Goal: Check status

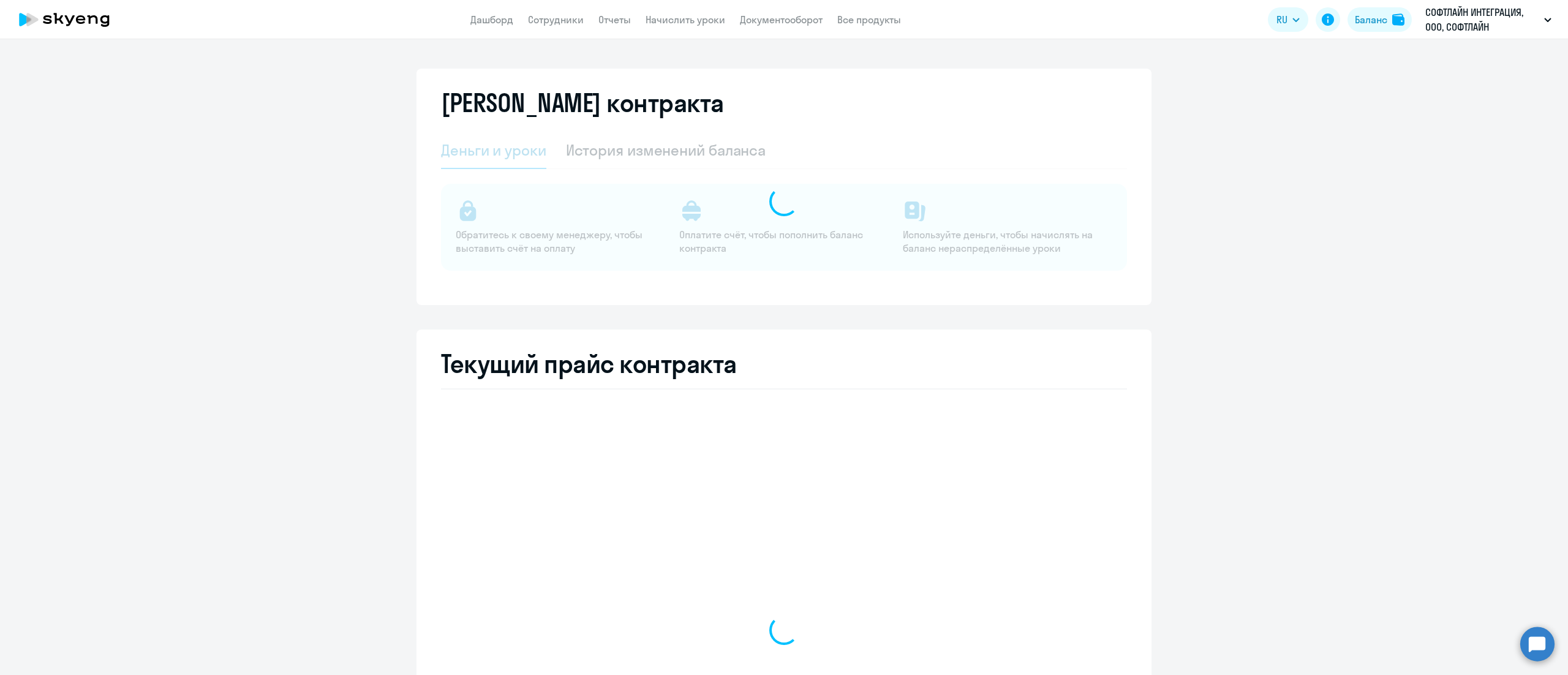
select select "english_adult_not_native_speaker"
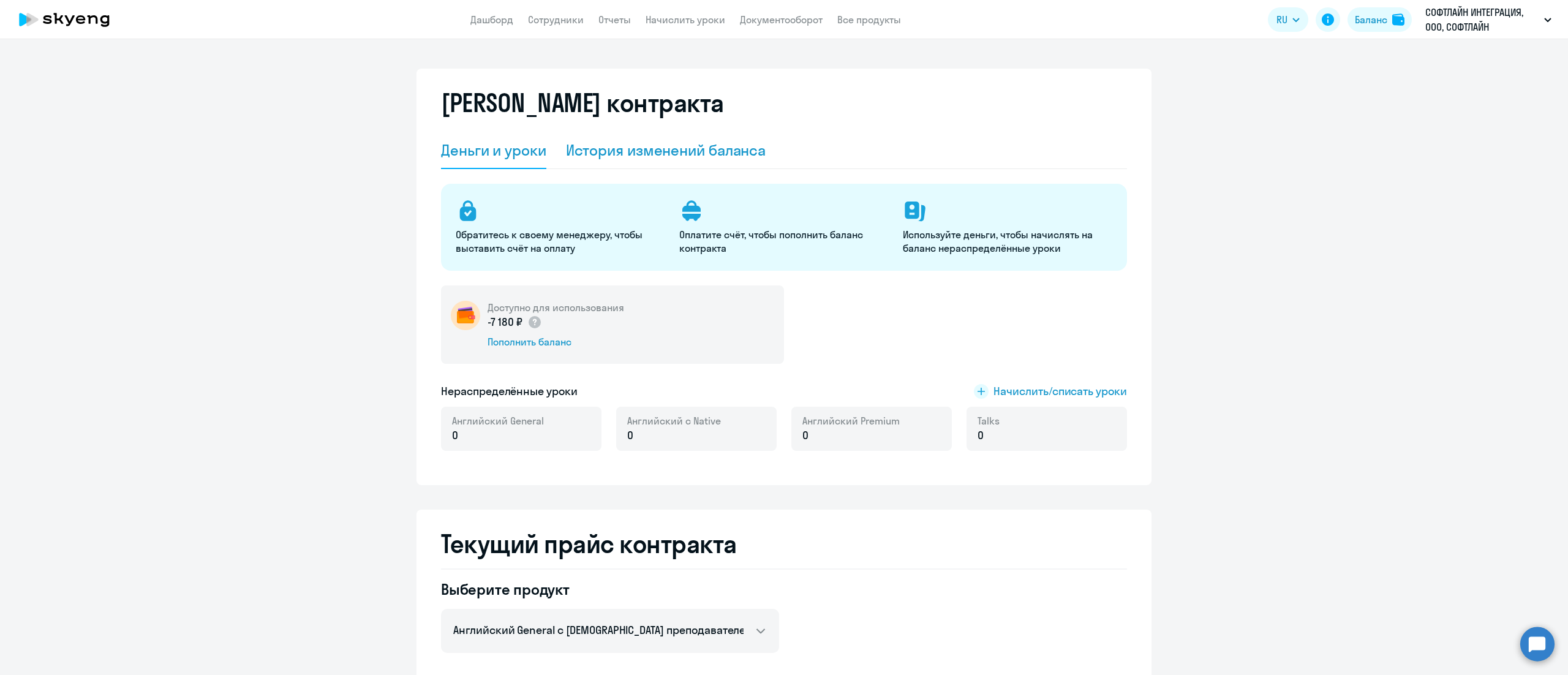
click at [649, 134] on div "История изменений баланса" at bounding box center [666, 151] width 200 height 37
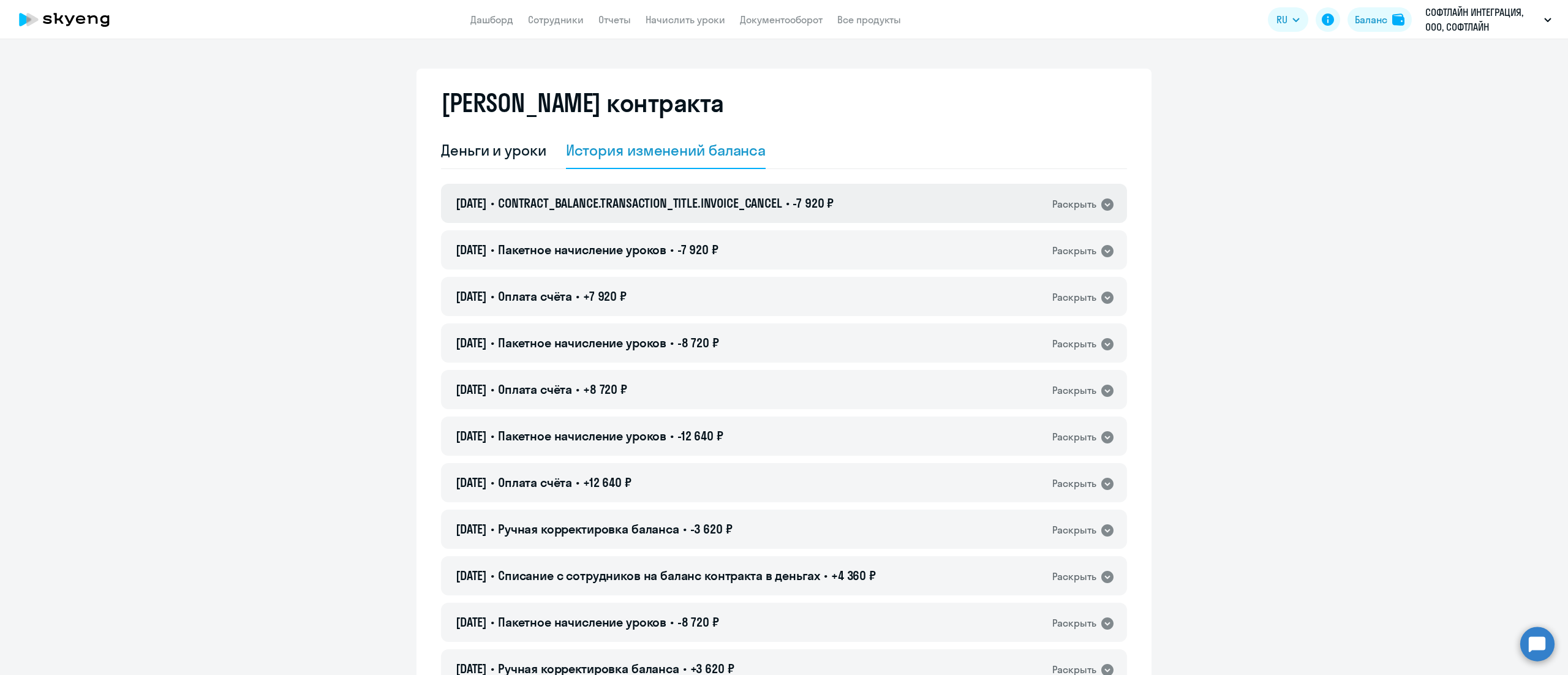
click at [914, 207] on div "12.08.2025 • CONTRACT_BALANCE.TRANSACTION_TITLE.INVOICE_CANCEL • -7 920 ₽ Раскр…" at bounding box center [784, 203] width 686 height 39
